Goal: Check status: Check status

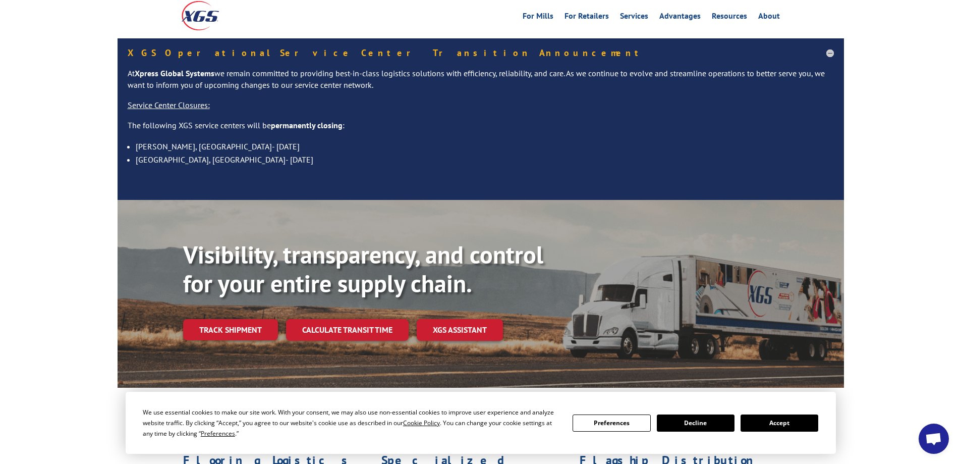
scroll to position [202, 0]
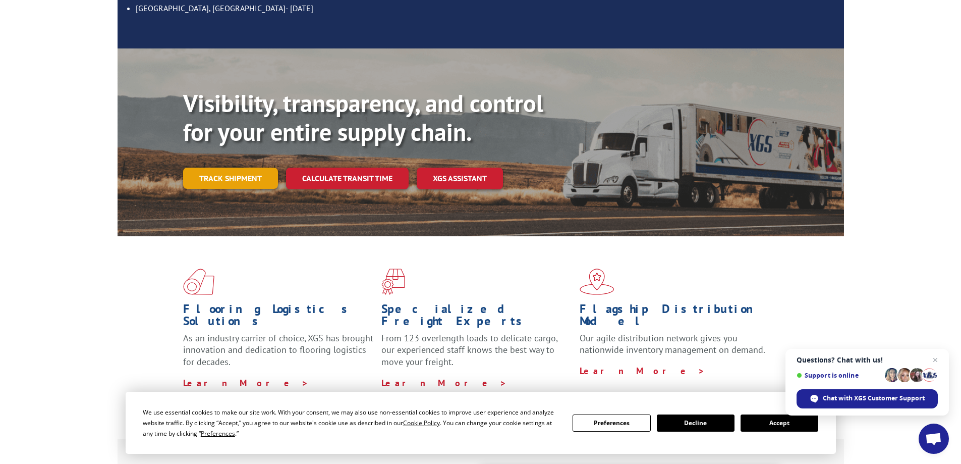
click at [226, 168] on link "Track shipment" at bounding box center [230, 178] width 95 height 21
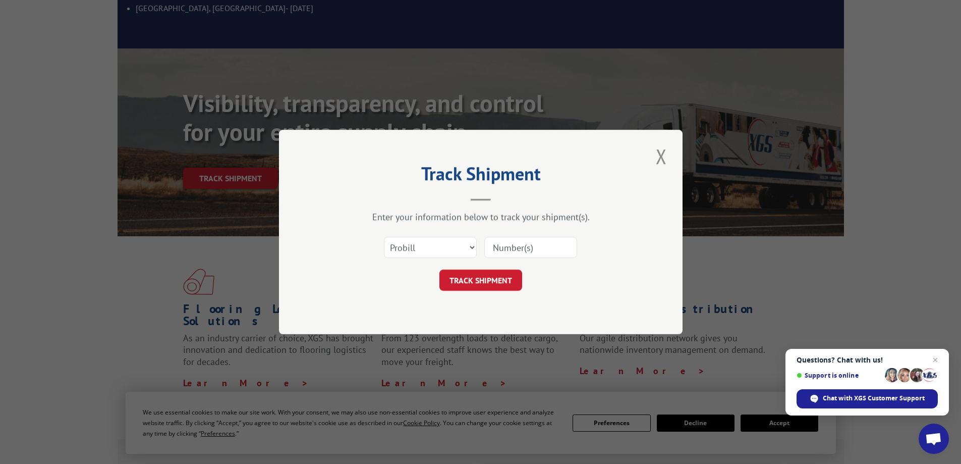
click at [529, 251] on input at bounding box center [530, 247] width 93 height 21
paste input "17509237"
type input "17509237"
click at [480, 280] on button "TRACK SHIPMENT" at bounding box center [481, 279] width 83 height 21
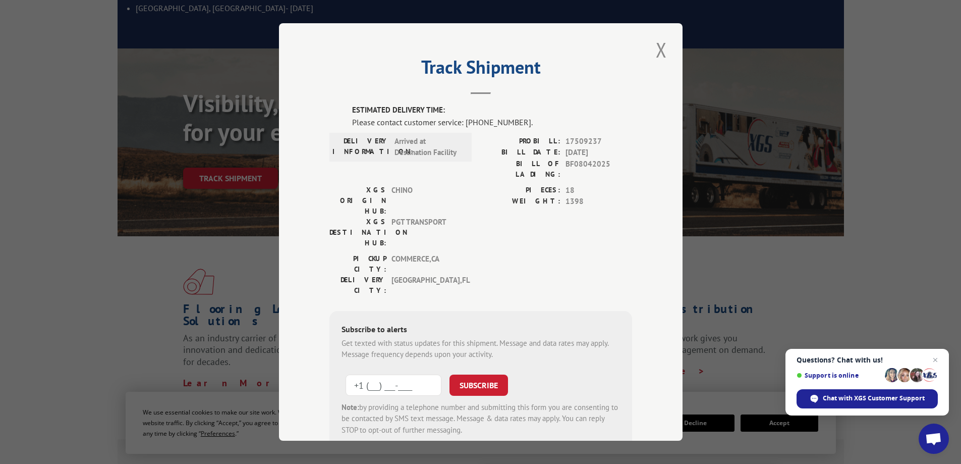
click at [421, 374] on input "+1 (___) ___-____" at bounding box center [394, 384] width 96 height 21
type input "[PHONE_NUMBER]"
click at [465, 374] on button "SUBSCRIBE" at bounding box center [479, 384] width 59 height 21
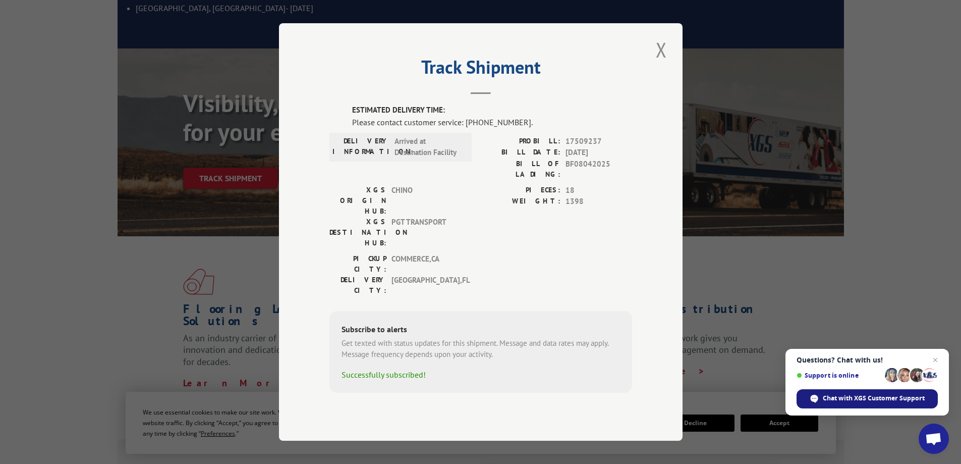
click at [873, 397] on span "Chat with XGS Customer Support" at bounding box center [874, 398] width 102 height 9
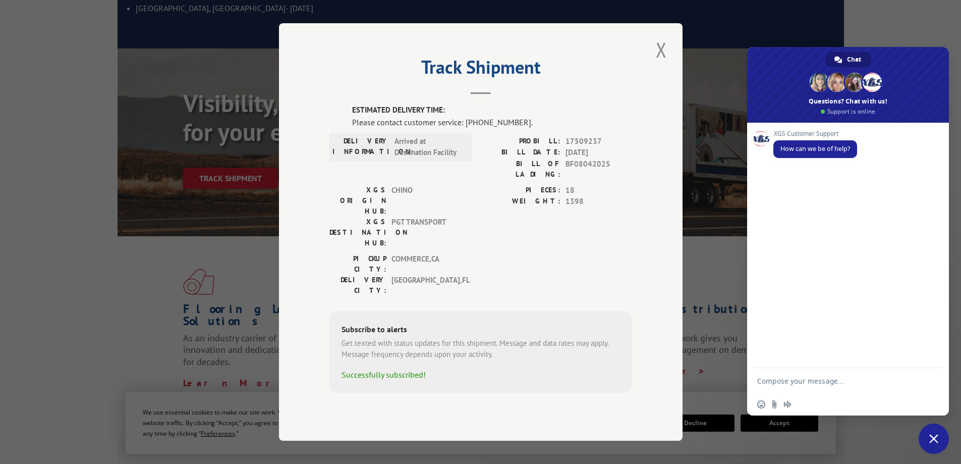
click at [769, 384] on textarea "Compose your message..." at bounding box center [838, 380] width 161 height 25
paste textarea "17509237"
type textarea "17509237"
click at [931, 380] on span "Send" at bounding box center [932, 381] width 8 height 8
click at [794, 384] on textarea "Compose your message..." at bounding box center [838, 380] width 161 height 25
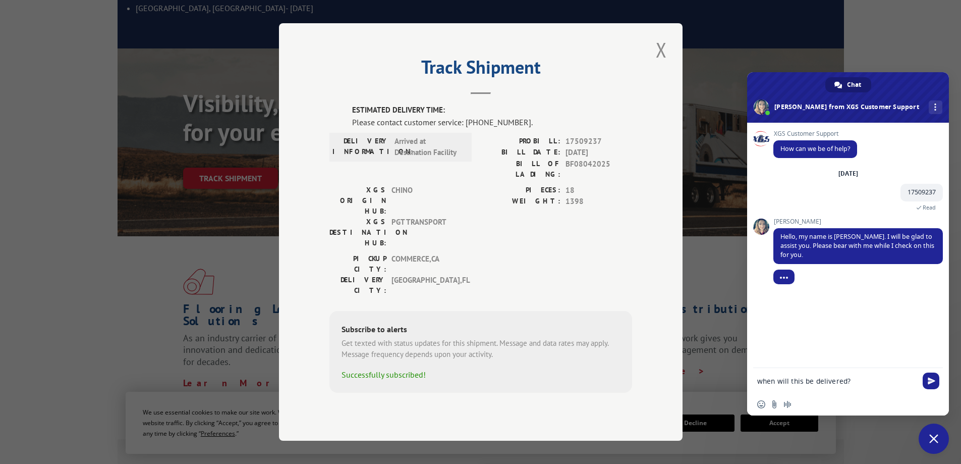
type textarea "when will this be delivered?"
click at [921, 372] on div "when will this be delivered?" at bounding box center [848, 380] width 202 height 25
click at [932, 382] on span "Send" at bounding box center [932, 381] width 8 height 8
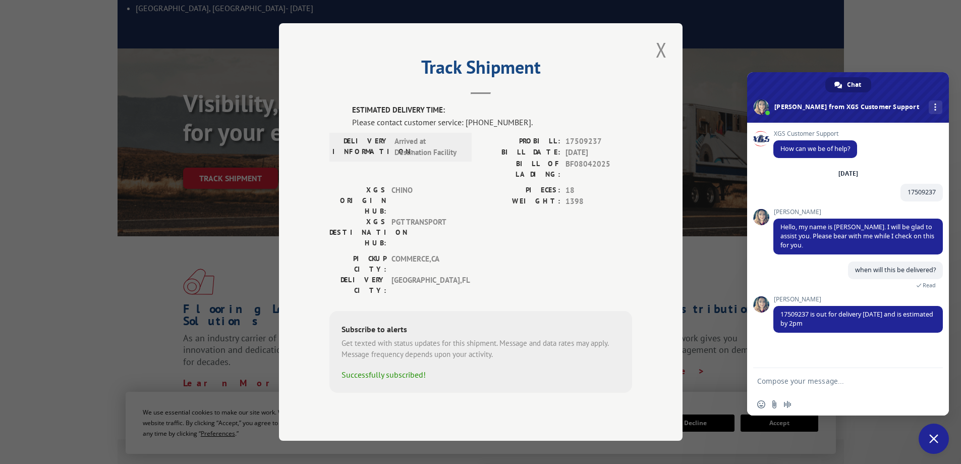
click at [843, 378] on textarea "Compose your message..." at bounding box center [838, 380] width 161 height 25
type textarea "Thank you!"
click at [931, 382] on span "Send" at bounding box center [932, 381] width 8 height 8
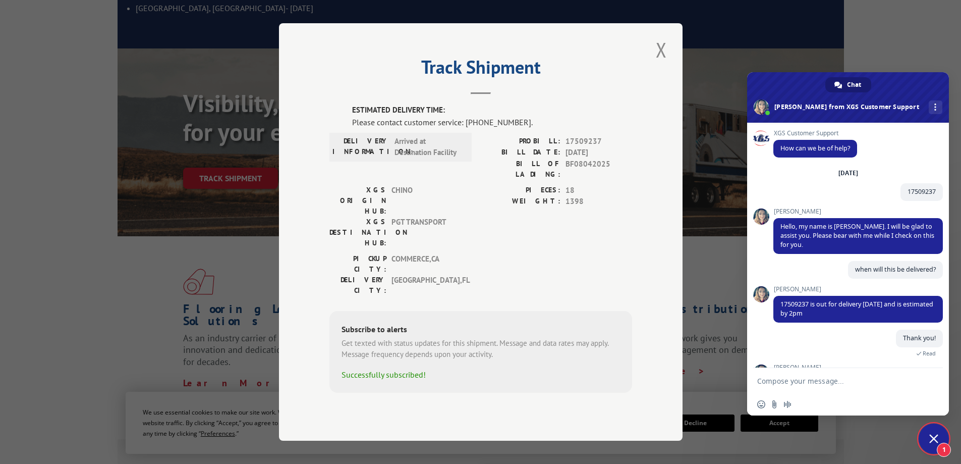
scroll to position [72, 0]
